Goal: Task Accomplishment & Management: Manage account settings

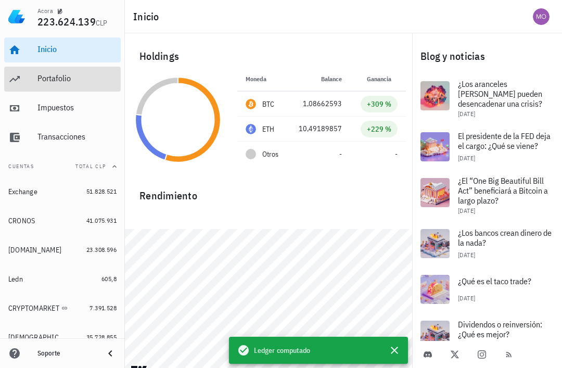
click at [58, 77] on div "Portafolio" at bounding box center [76, 78] width 79 height 10
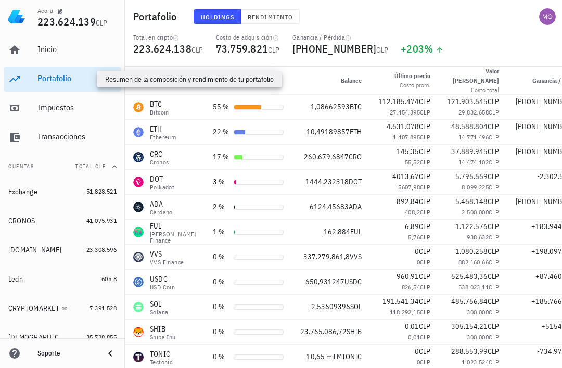
click at [555, 24] on div "avatar" at bounding box center [547, 16] width 17 height 17
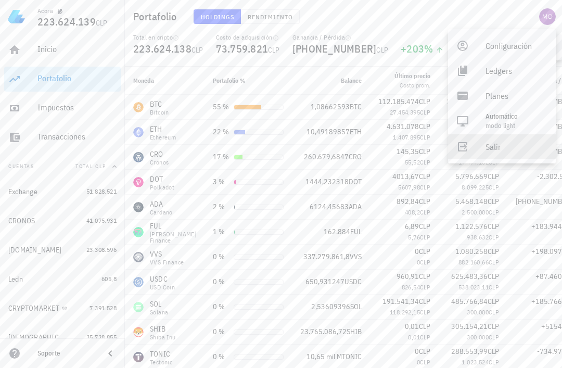
click at [502, 141] on div "Salir" at bounding box center [517, 146] width 62 height 21
